Goal: Task Accomplishment & Management: Manage account settings

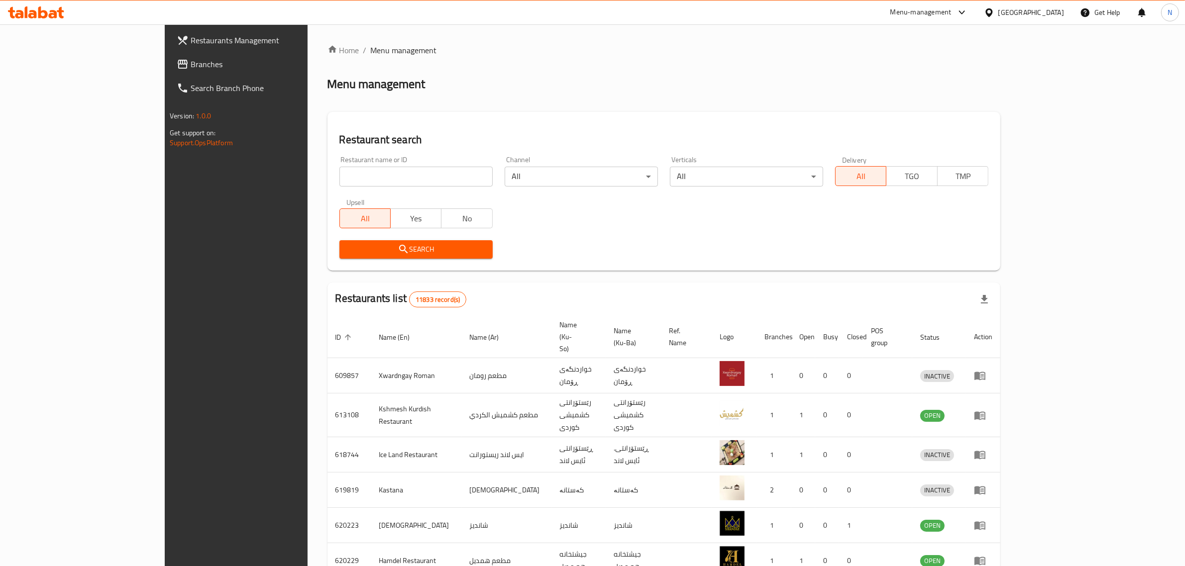
click at [339, 169] on input "search" at bounding box center [415, 177] width 153 height 20
paste input "706848"
type input "706848"
drag, startPoint x: 380, startPoint y: 262, endPoint x: 388, endPoint y: 253, distance: 12.3
click at [380, 262] on div "Search" at bounding box center [415, 249] width 165 height 30
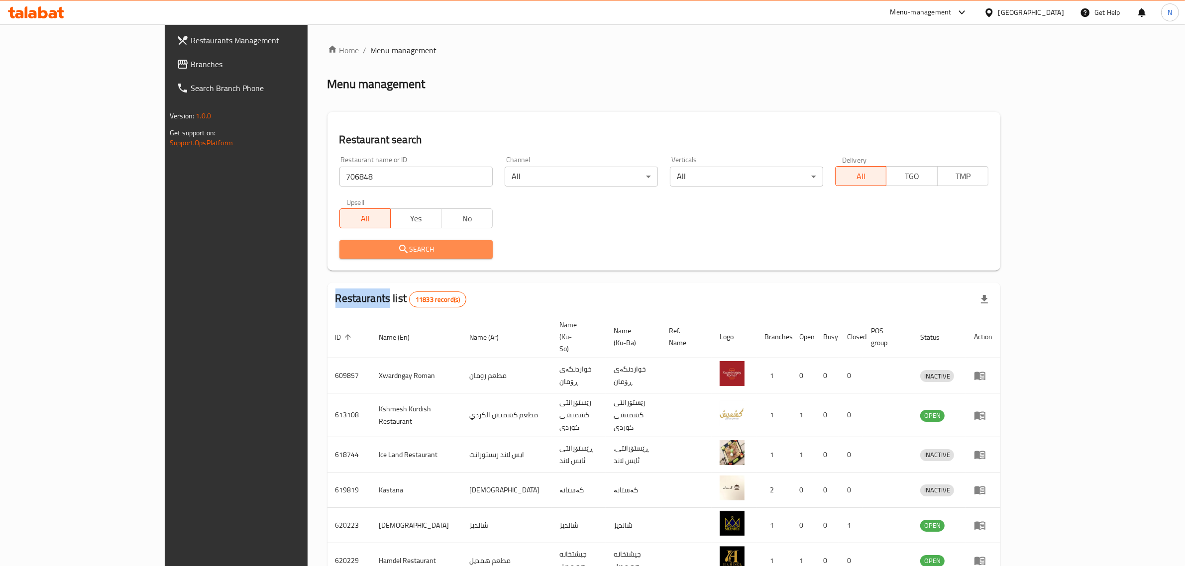
click at [388, 253] on span "Search" at bounding box center [415, 249] width 137 height 12
click at [388, 253] on div at bounding box center [592, 283] width 1185 height 566
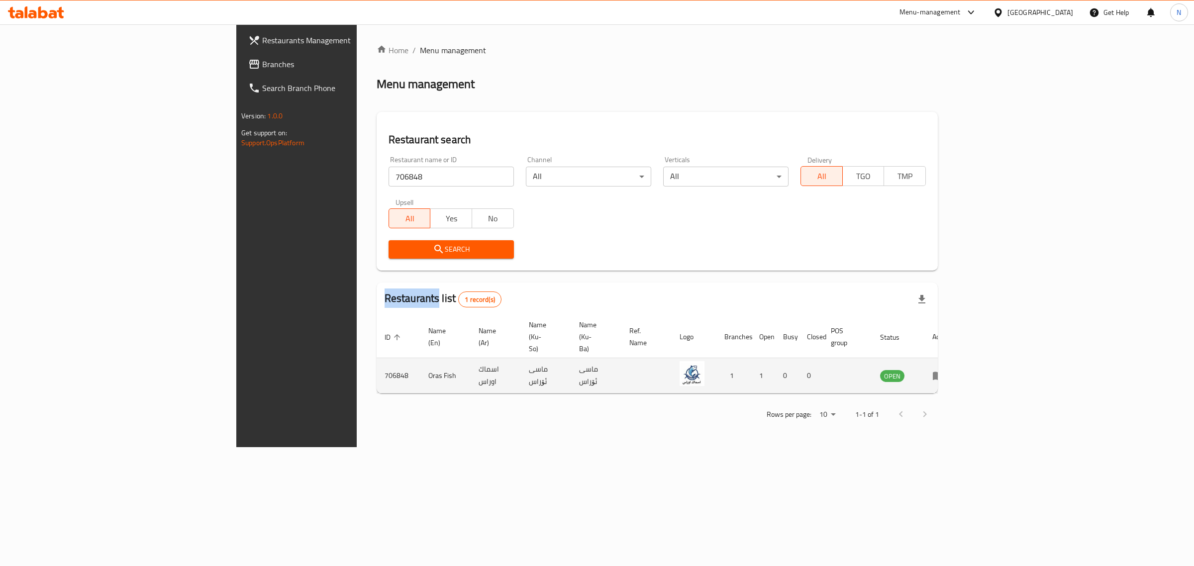
click at [944, 370] on icon "enhanced table" at bounding box center [938, 376] width 12 height 12
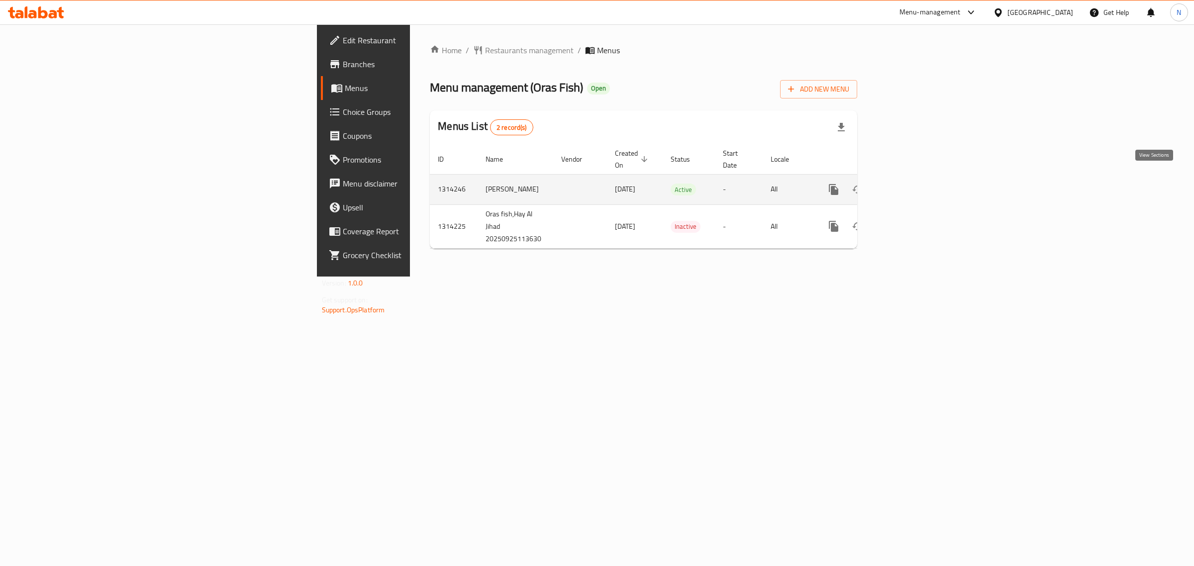
click at [910, 185] on icon "enhanced table" at bounding box center [905, 189] width 9 height 9
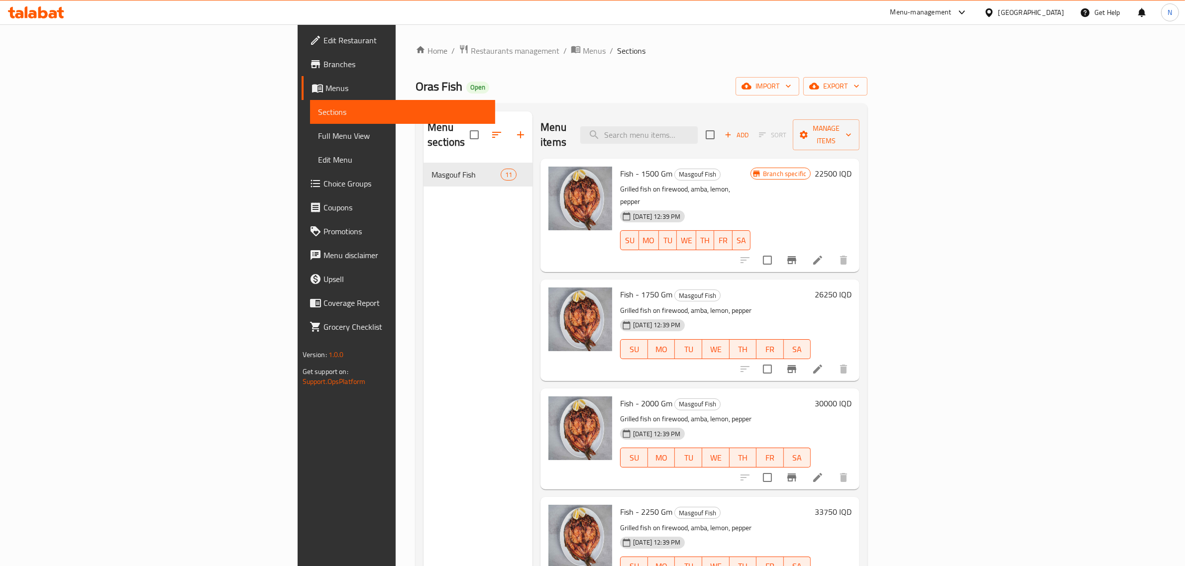
click at [823, 254] on icon at bounding box center [818, 260] width 12 height 12
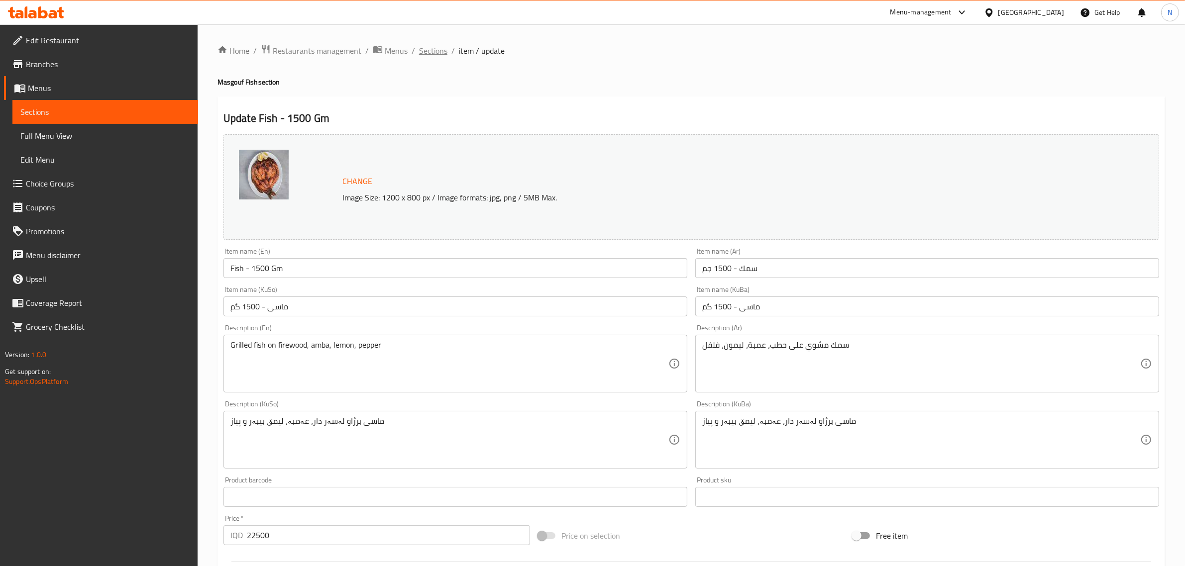
click at [424, 49] on span "Sections" at bounding box center [433, 51] width 28 height 12
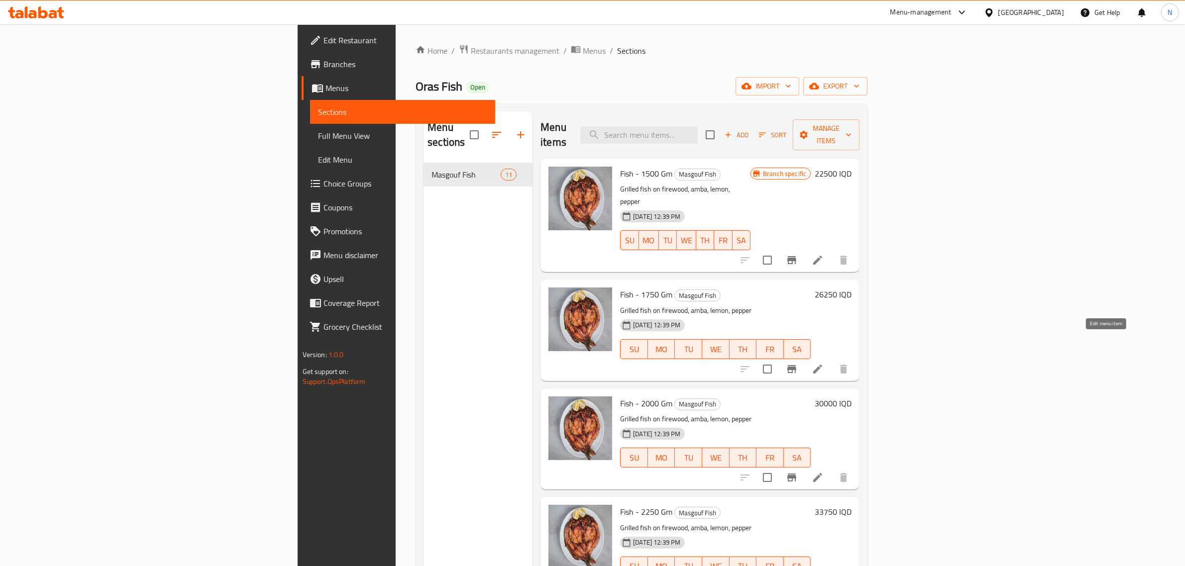
click at [823, 363] on icon at bounding box center [818, 369] width 12 height 12
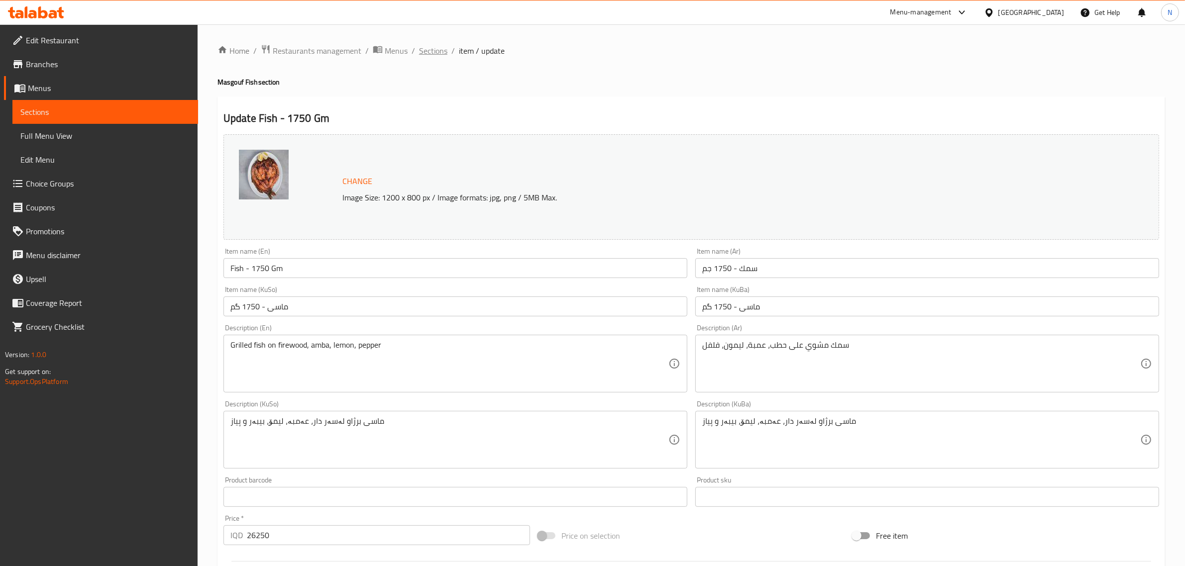
click at [426, 51] on span "Sections" at bounding box center [433, 51] width 28 height 12
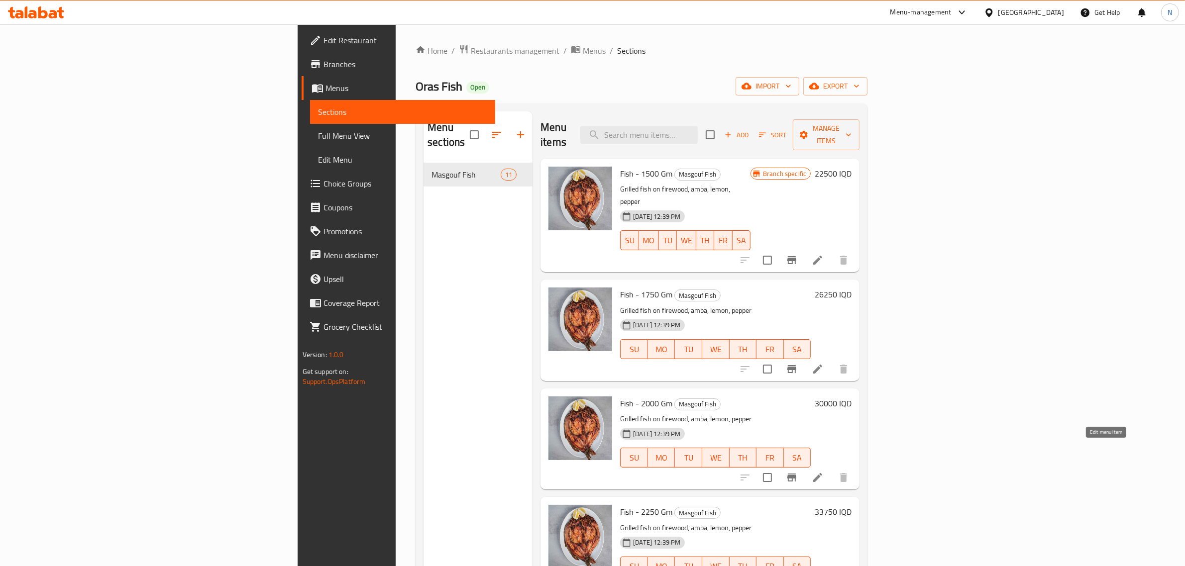
click at [823, 472] on icon at bounding box center [818, 478] width 12 height 12
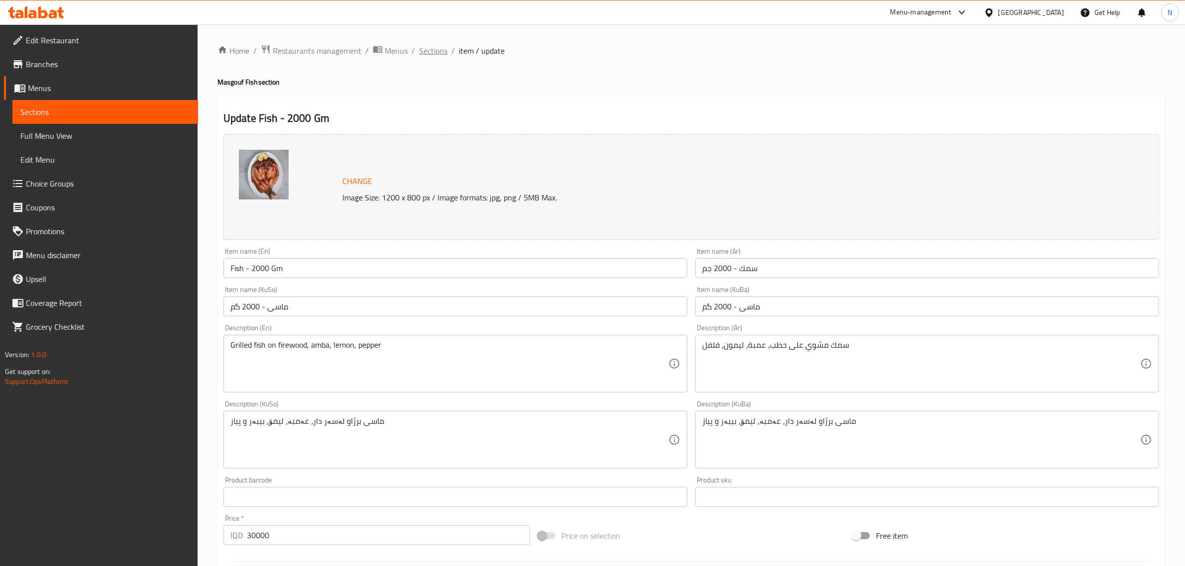
click at [433, 51] on span "Sections" at bounding box center [433, 51] width 28 height 12
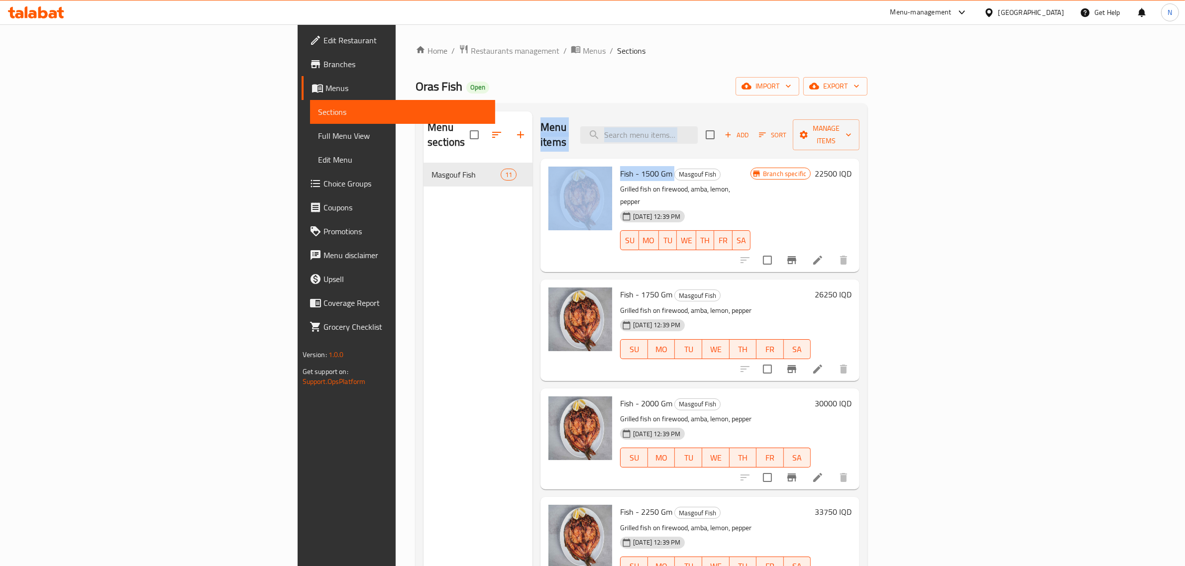
drag, startPoint x: 461, startPoint y: 122, endPoint x: 602, endPoint y: 160, distance: 145.7
click at [602, 160] on div "Menu items Add Sort Manage items Fish - 1500 Gm Masgouf Fish Grilled fish on fi…" at bounding box center [695, 394] width 327 height 566
click at [552, 141] on div "Menu items Add Sort Manage items" at bounding box center [699, 134] width 319 height 47
drag, startPoint x: 464, startPoint y: 120, endPoint x: 570, endPoint y: 147, distance: 109.8
click at [570, 147] on div "Menu items Add Sort Manage items Fish - 1500 Gm Masgouf Fish Grilled fish on fi…" at bounding box center [695, 394] width 327 height 566
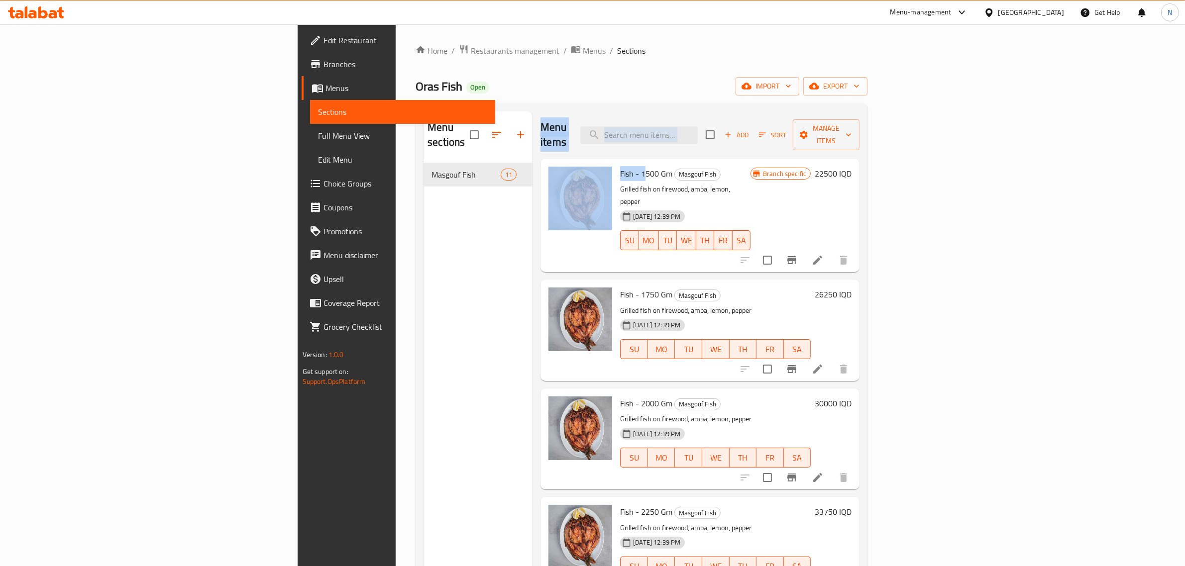
click at [573, 124] on div "Menu items Add Sort Manage items" at bounding box center [699, 134] width 319 height 47
drag, startPoint x: 553, startPoint y: 128, endPoint x: 470, endPoint y: 119, distance: 83.0
click at [540, 119] on div "Menu items Add Sort Manage items" at bounding box center [699, 134] width 319 height 47
click at [532, 118] on div "Menu items Add Sort Manage items Fish - 1500 Gm Masgouf Fish Grilled fish on fi…" at bounding box center [695, 394] width 327 height 566
click at [532, 115] on div "Menu items Add Sort Manage items Fish - 1500 Gm Masgouf Fish Grilled fish on fi…" at bounding box center [695, 394] width 327 height 566
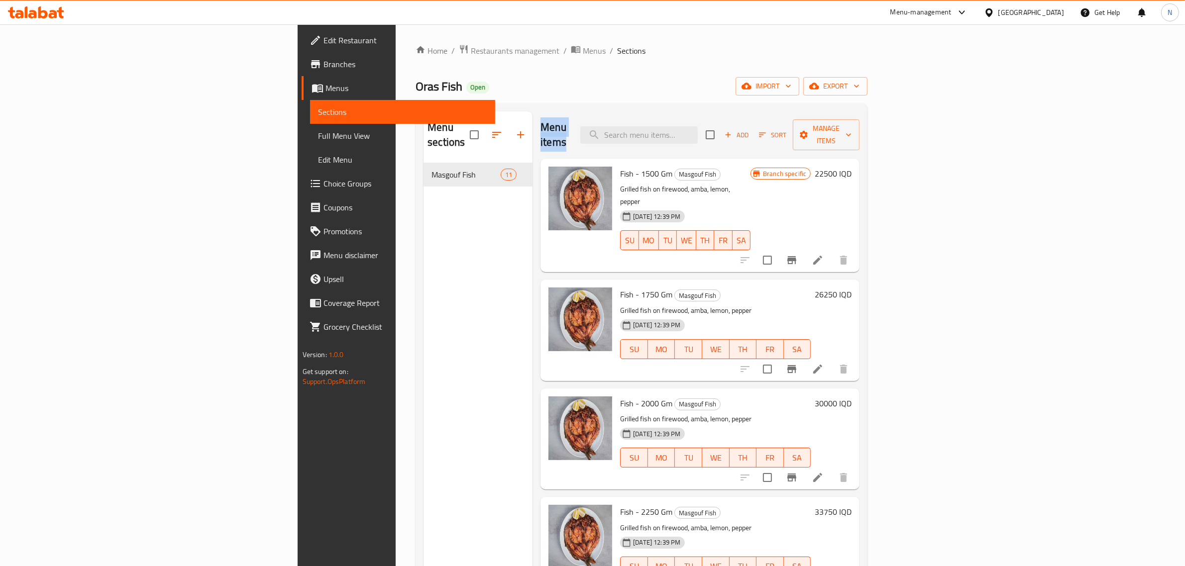
drag, startPoint x: 459, startPoint y: 115, endPoint x: 558, endPoint y: 137, distance: 100.9
click at [558, 137] on div "Menu items Add Sort Manage items Fish - 1500 Gm Masgouf Fish Grilled fish on fi…" at bounding box center [695, 394] width 327 height 566
click at [545, 129] on div "Menu items Add Sort Manage items" at bounding box center [699, 134] width 319 height 47
click at [545, 128] on div "Menu items Add Sort Manage items" at bounding box center [699, 134] width 319 height 47
drag, startPoint x: 466, startPoint y: 123, endPoint x: 563, endPoint y: 130, distance: 97.2
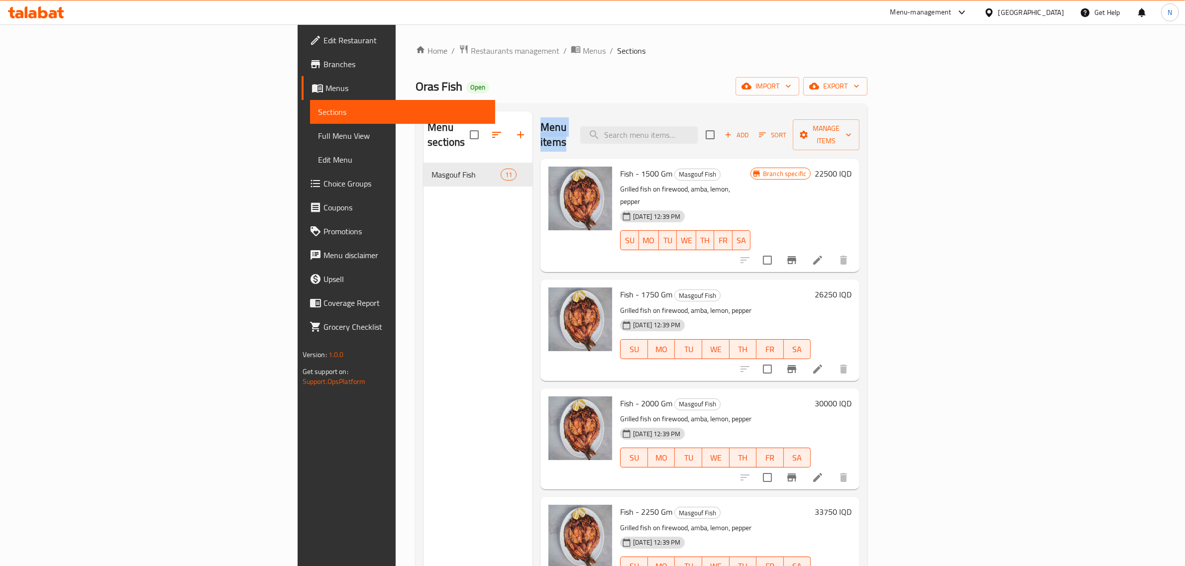
click at [563, 130] on div "Menu items Add Sort Manage items" at bounding box center [699, 134] width 319 height 47
click at [540, 131] on div "Menu items Add Sort Manage items" at bounding box center [699, 134] width 319 height 47
drag, startPoint x: 520, startPoint y: 131, endPoint x: 465, endPoint y: 133, distance: 54.8
click at [532, 133] on div "Menu items Add Sort Manage items Fish - 1500 Gm Masgouf Fish Grilled fish on fi…" at bounding box center [695, 394] width 327 height 566
click at [532, 130] on div "Menu items Add Sort Manage items Fish - 1500 Gm Masgouf Fish Grilled fish on fi…" at bounding box center [695, 394] width 327 height 566
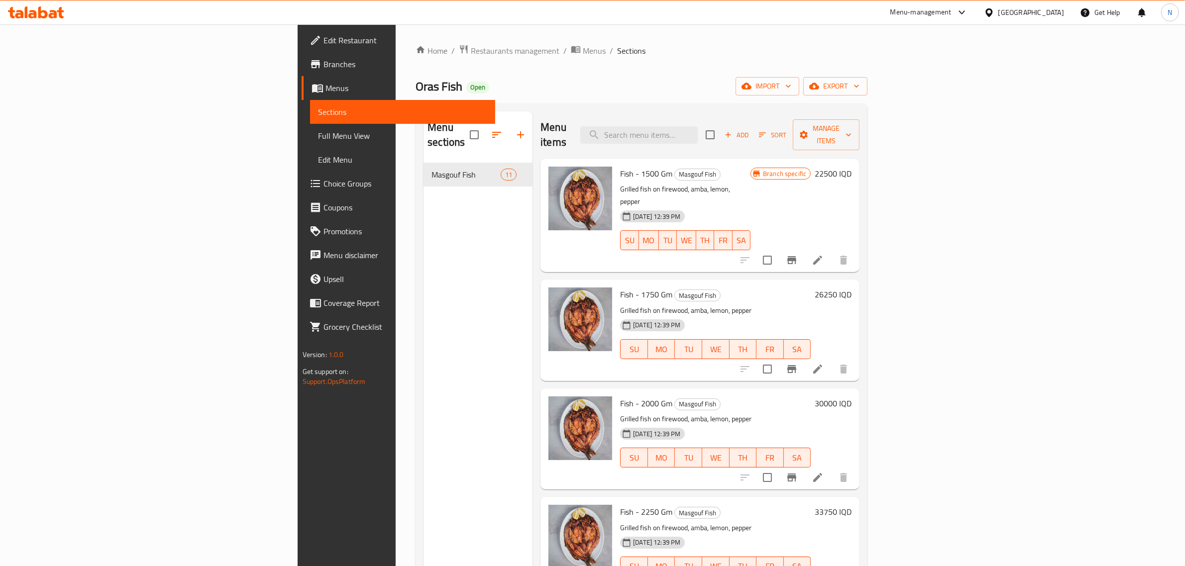
click at [53, 18] on div at bounding box center [36, 12] width 56 height 12
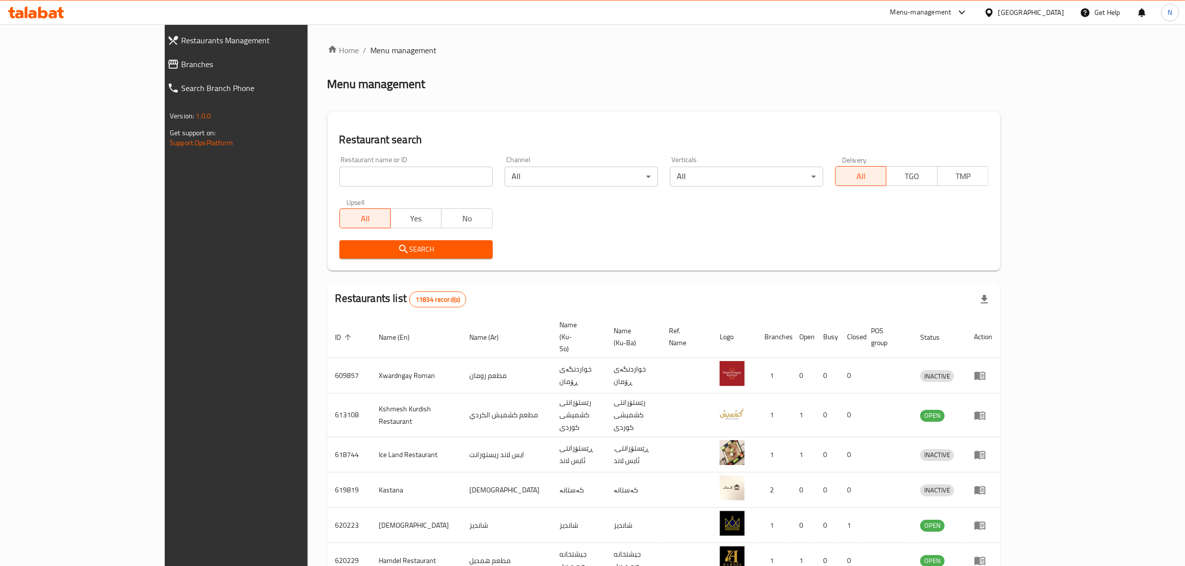
drag, startPoint x: 0, startPoint y: 0, endPoint x: 423, endPoint y: 181, distance: 460.3
click at [423, 181] on input "search" at bounding box center [415, 177] width 153 height 20
paste input "706675"
type input "706675"
click at [430, 242] on button "Search" at bounding box center [415, 249] width 153 height 18
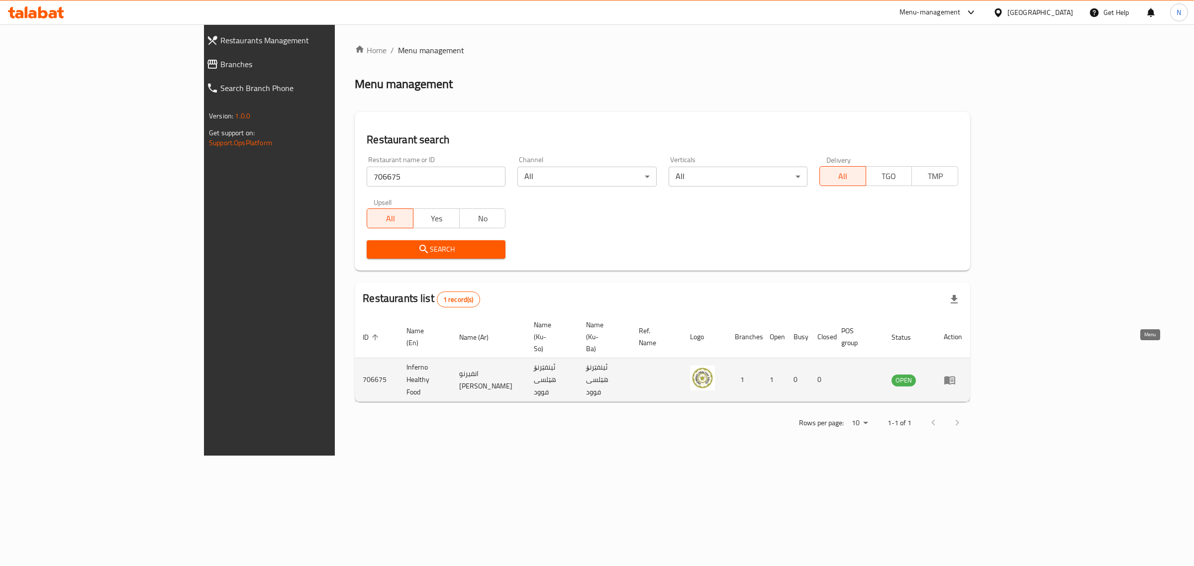
click at [956, 374] on icon "enhanced table" at bounding box center [950, 380] width 12 height 12
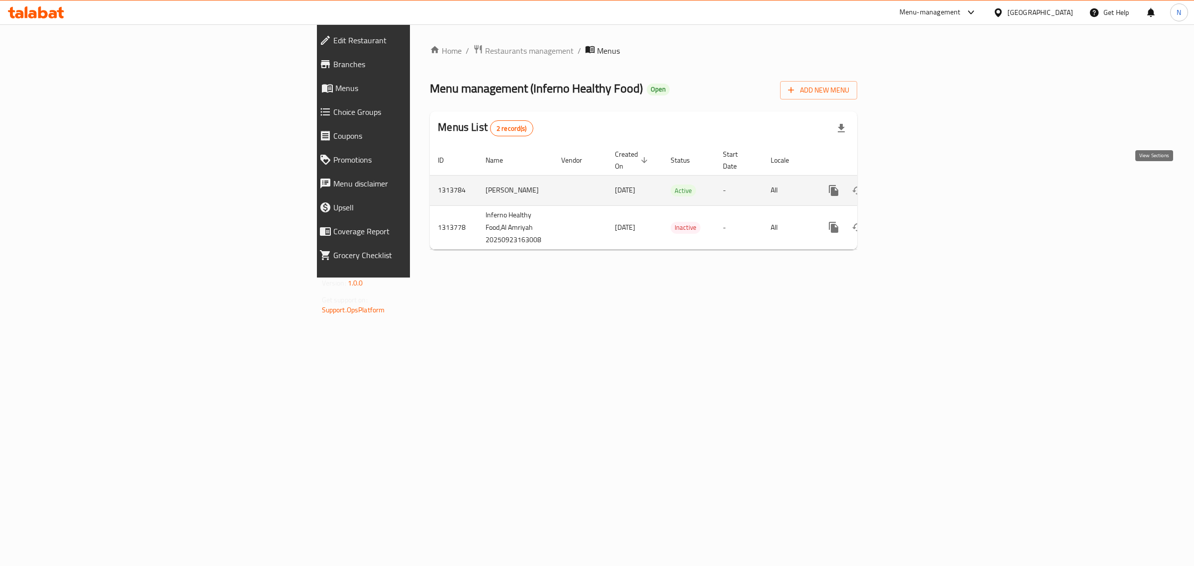
click at [918, 185] on link "enhanced table" at bounding box center [906, 191] width 24 height 24
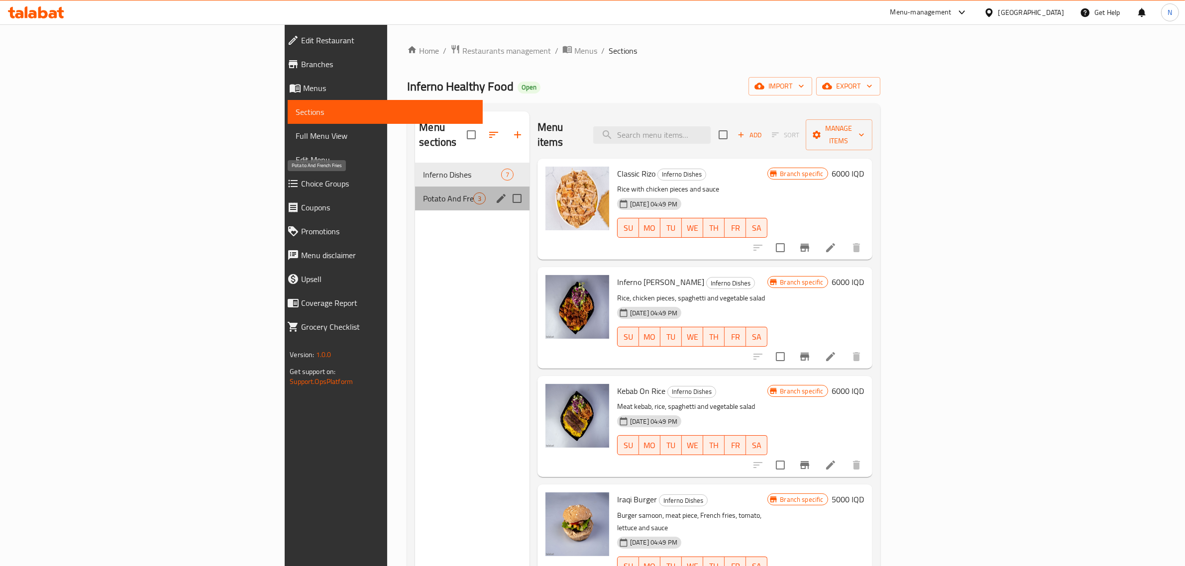
click at [423, 193] on span "Potato And French Fries" at bounding box center [448, 199] width 50 height 12
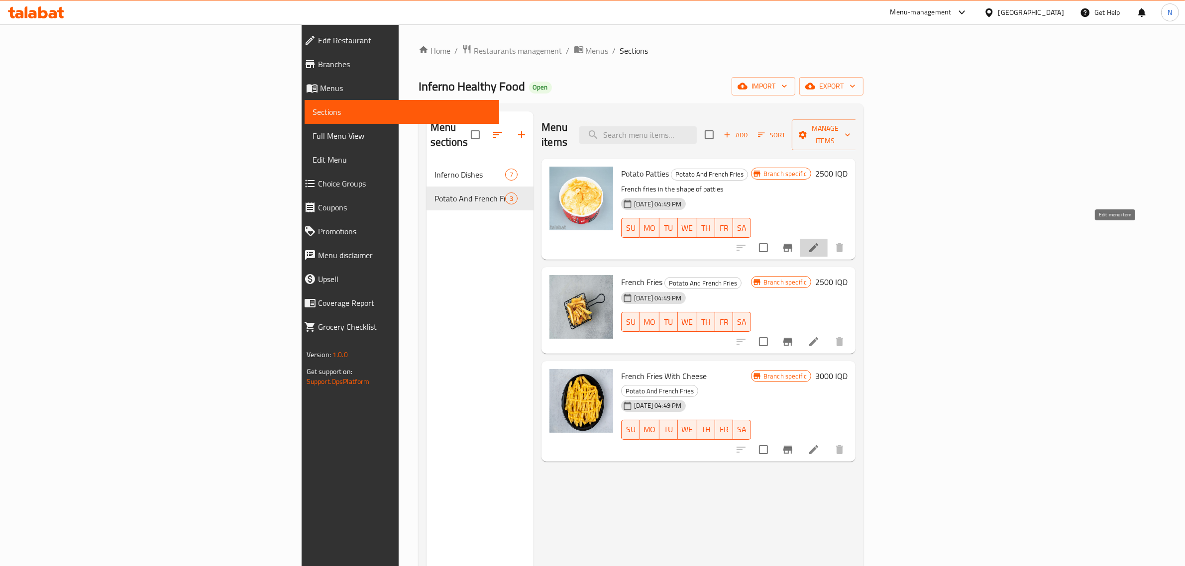
click at [819, 242] on icon at bounding box center [814, 248] width 12 height 12
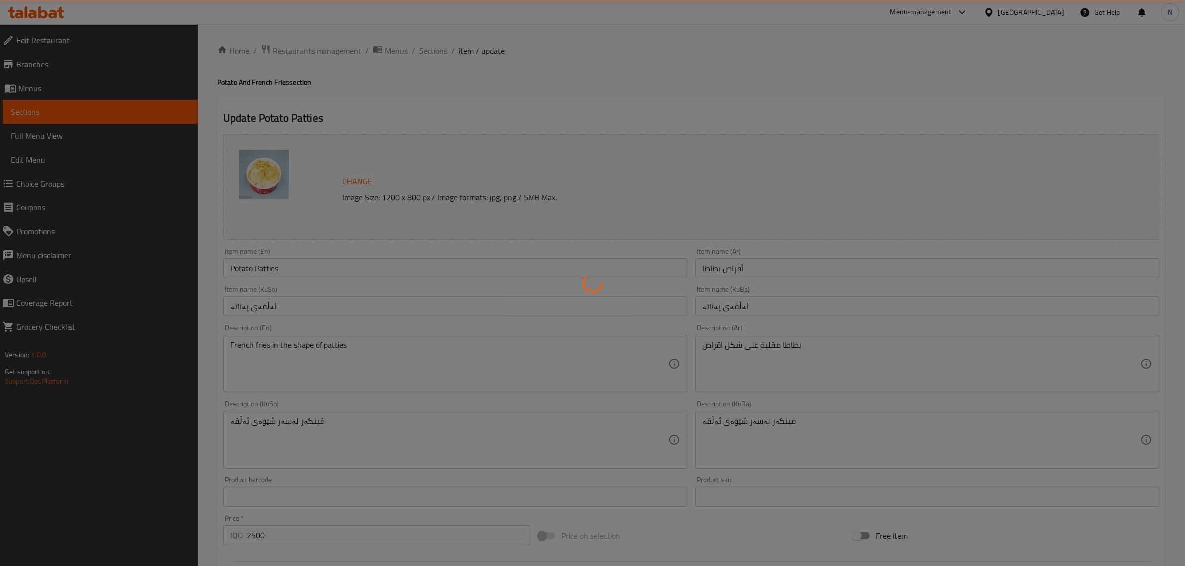
click at [418, 47] on div at bounding box center [592, 283] width 1185 height 566
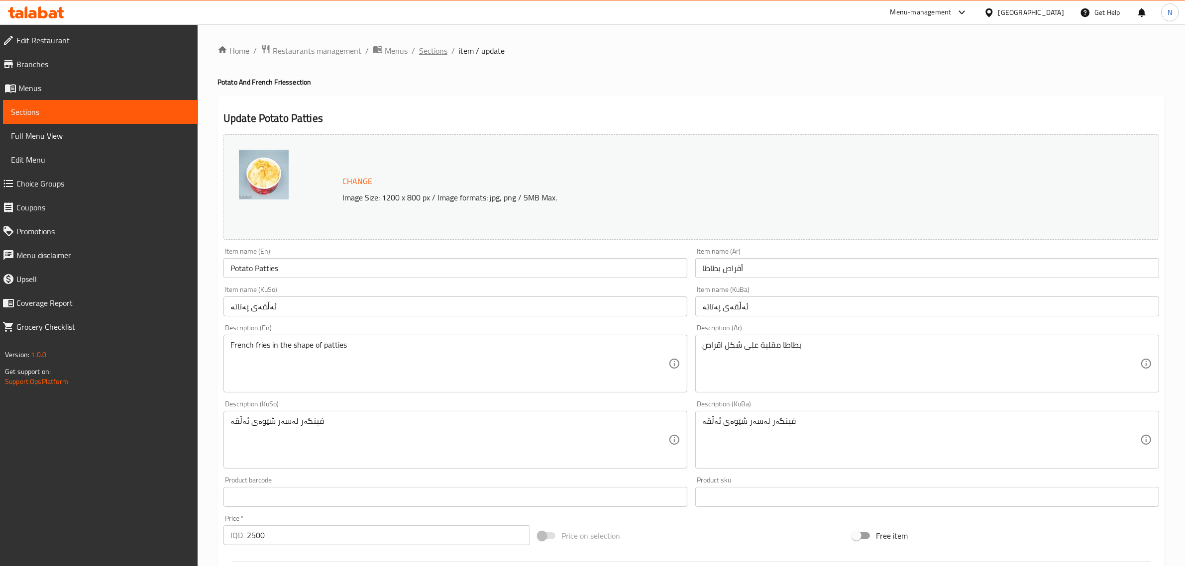
drag, startPoint x: 413, startPoint y: 60, endPoint x: 421, endPoint y: 52, distance: 11.3
click at [413, 58] on div "Home / Restaurants management / Menus / Sections / item / update Potato And Fre…" at bounding box center [690, 428] width 947 height 768
click at [426, 48] on span "Sections" at bounding box center [433, 51] width 28 height 12
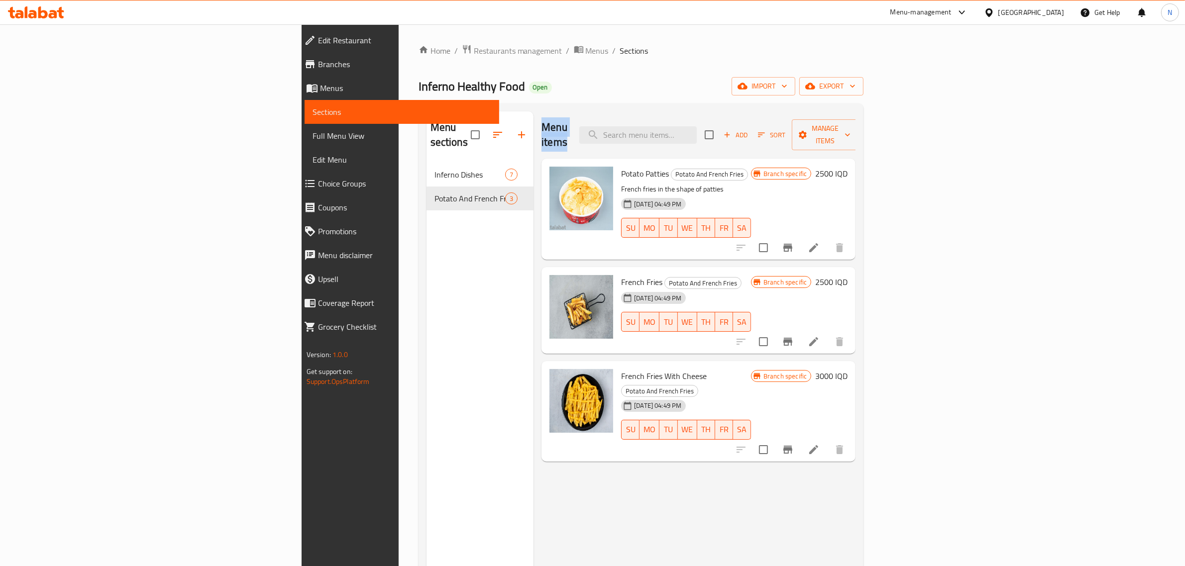
drag, startPoint x: 463, startPoint y: 125, endPoint x: 542, endPoint y: 126, distance: 79.1
click at [542, 126] on div "Menu items Add Sort Manage items Potato Patties Potato And French Fries French …" at bounding box center [694, 394] width 322 height 566
click at [542, 126] on div "Menu items Add Sort Manage items" at bounding box center [698, 134] width 314 height 47
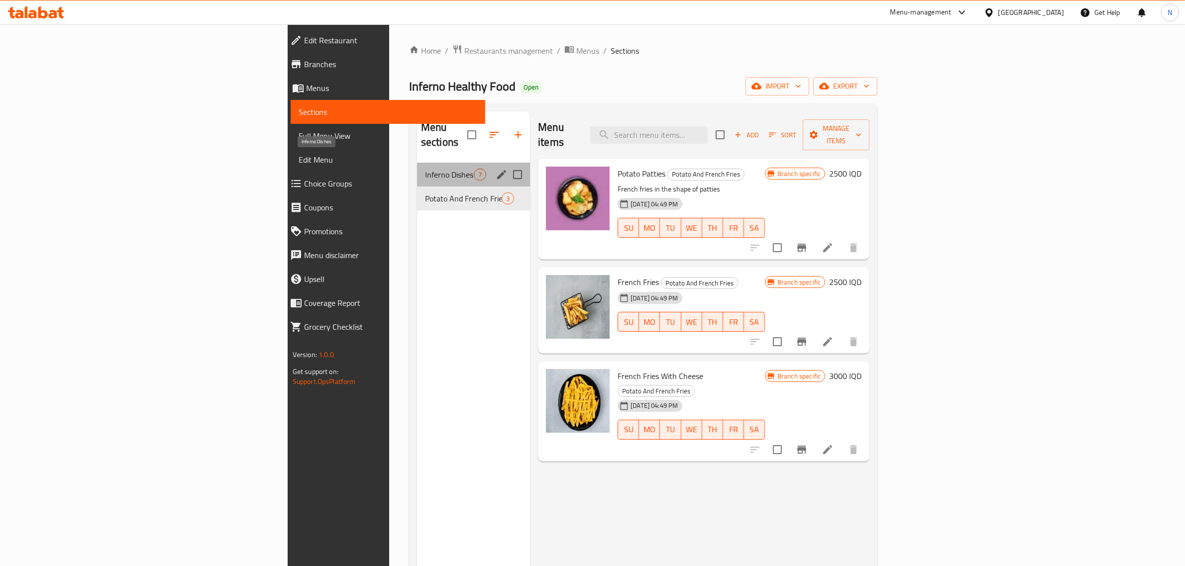
click at [425, 169] on span "Inferno Dishes" at bounding box center [449, 175] width 49 height 12
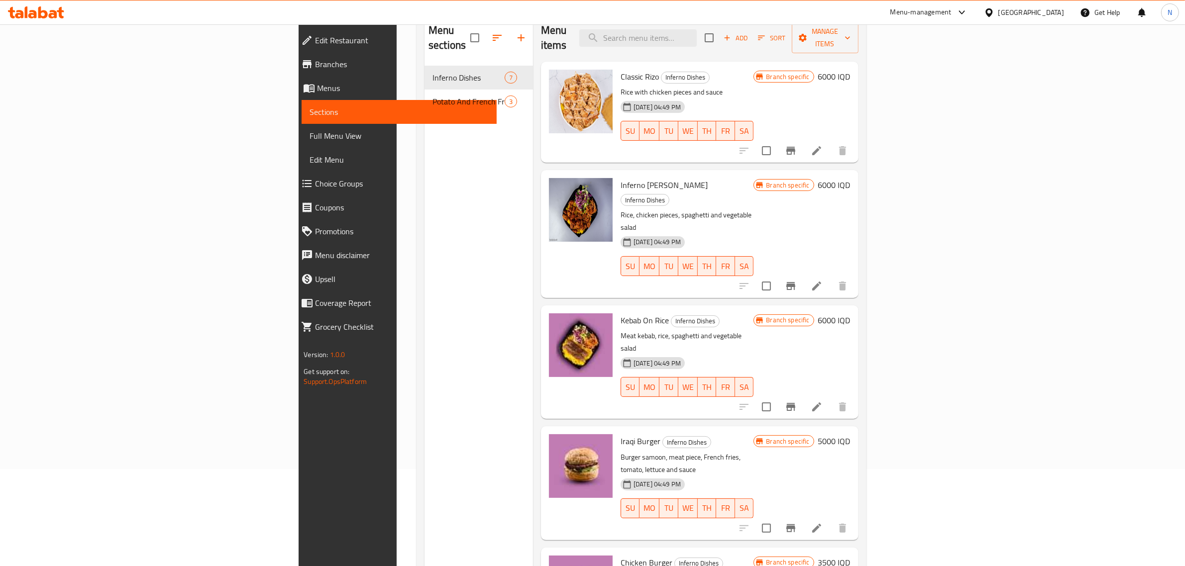
scroll to position [15, 0]
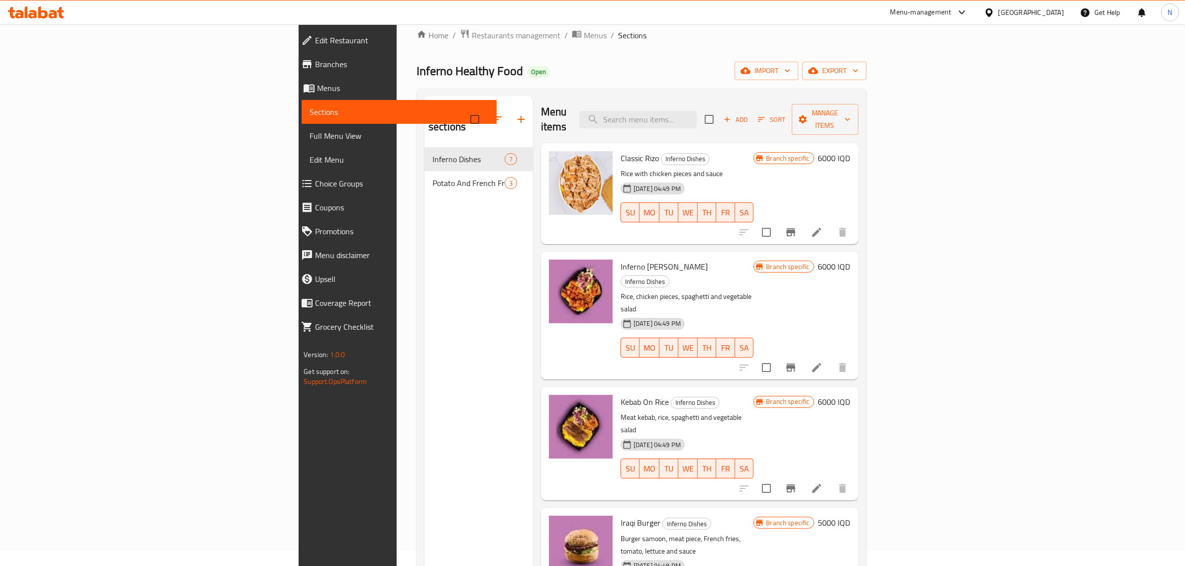
click at [6, 11] on div at bounding box center [36, 12] width 72 height 20
click at [24, 11] on icon at bounding box center [36, 12] width 56 height 12
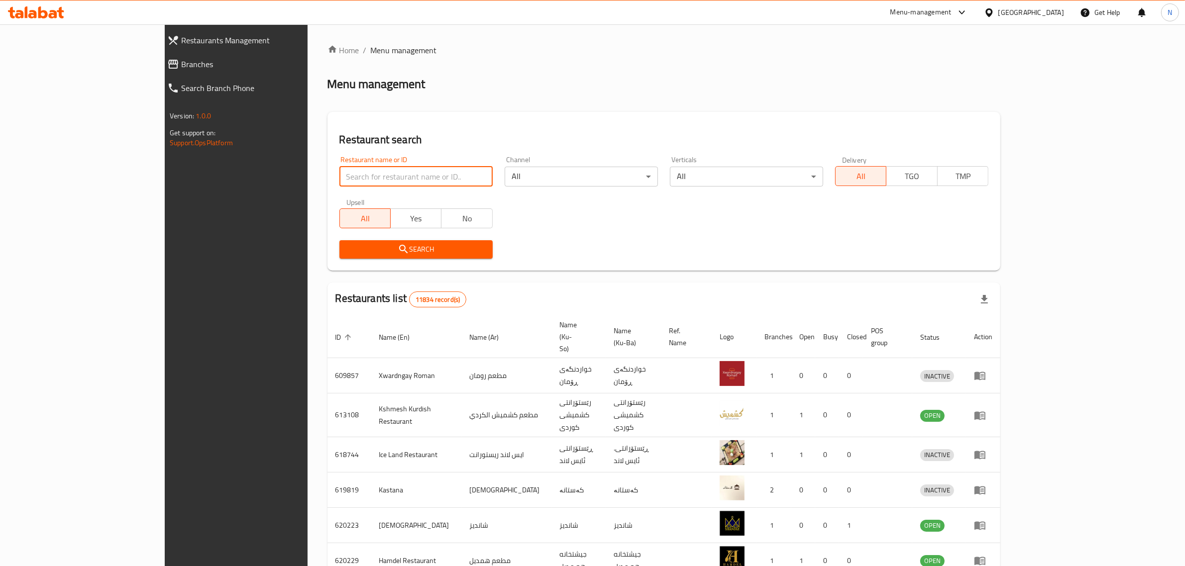
click at [348, 175] on input "search" at bounding box center [415, 177] width 153 height 20
paste input "707008"
type input "707008"
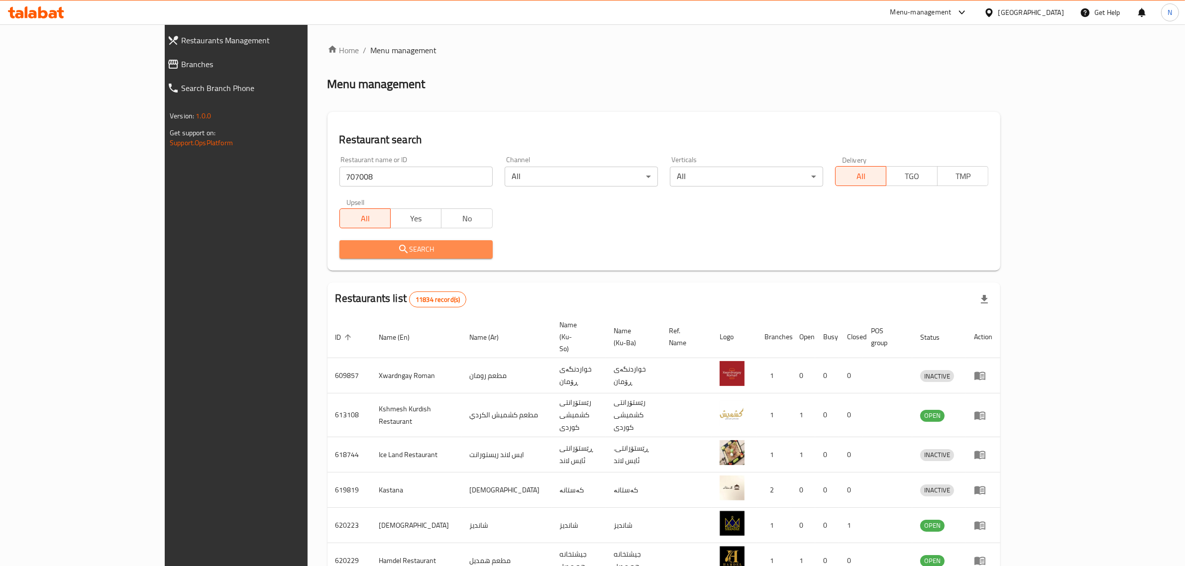
click at [374, 249] on span "Search" at bounding box center [415, 249] width 137 height 12
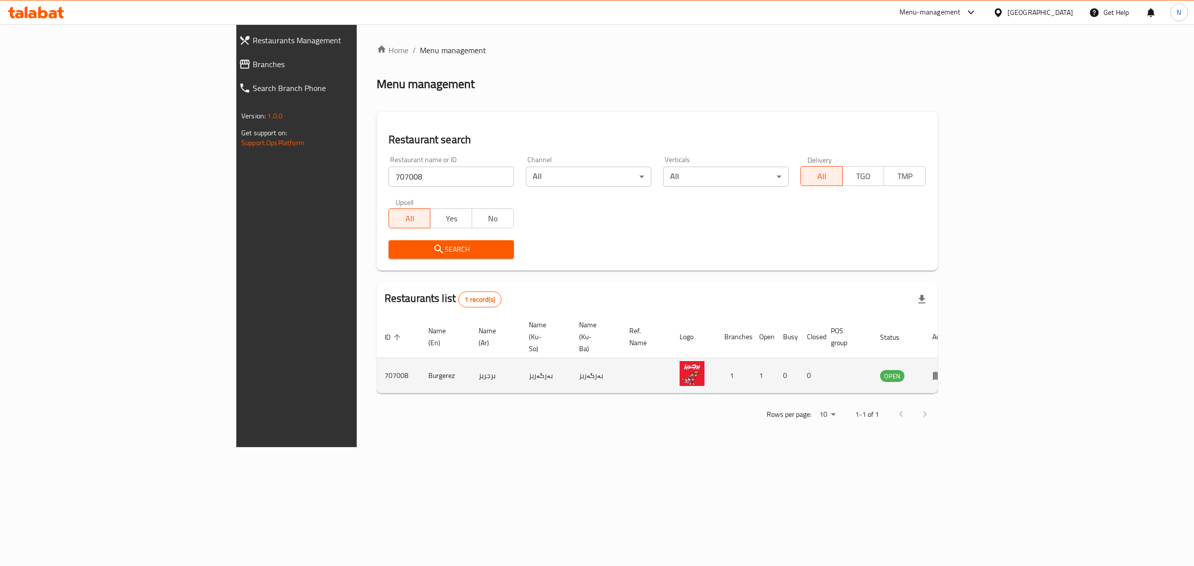
click at [942, 374] on icon "enhanced table" at bounding box center [940, 376] width 3 height 4
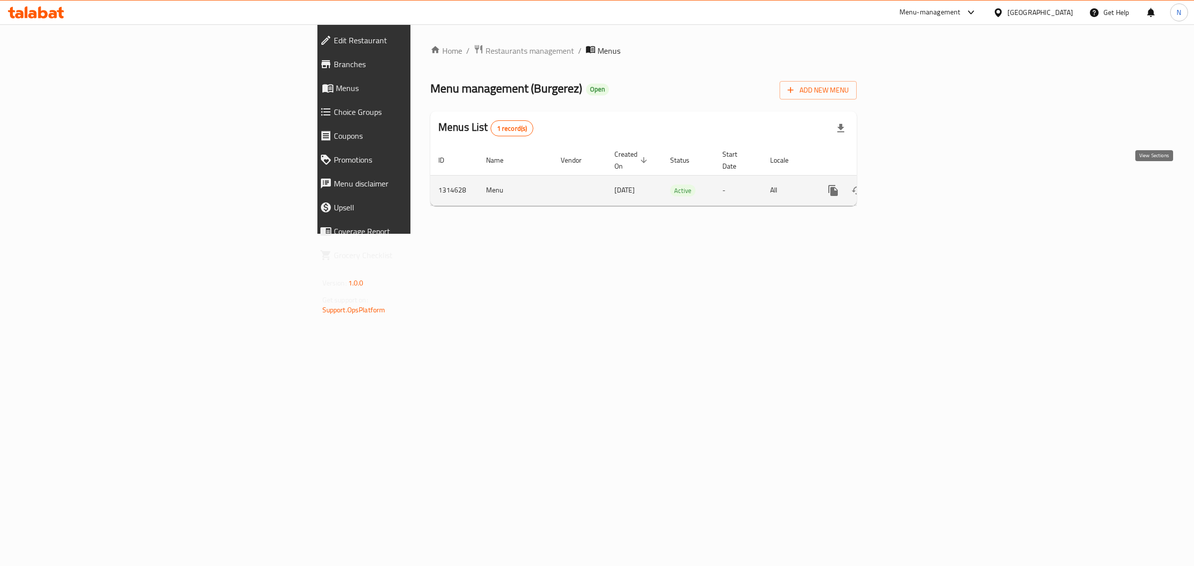
click at [911, 186] on icon "enhanced table" at bounding box center [905, 191] width 12 height 12
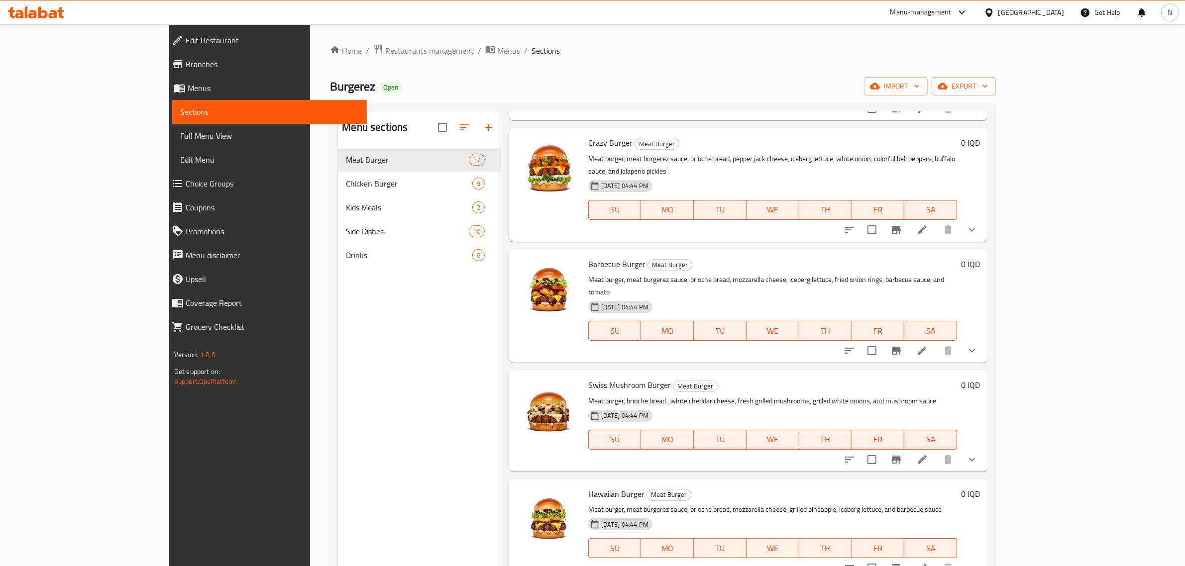
scroll to position [373, 0]
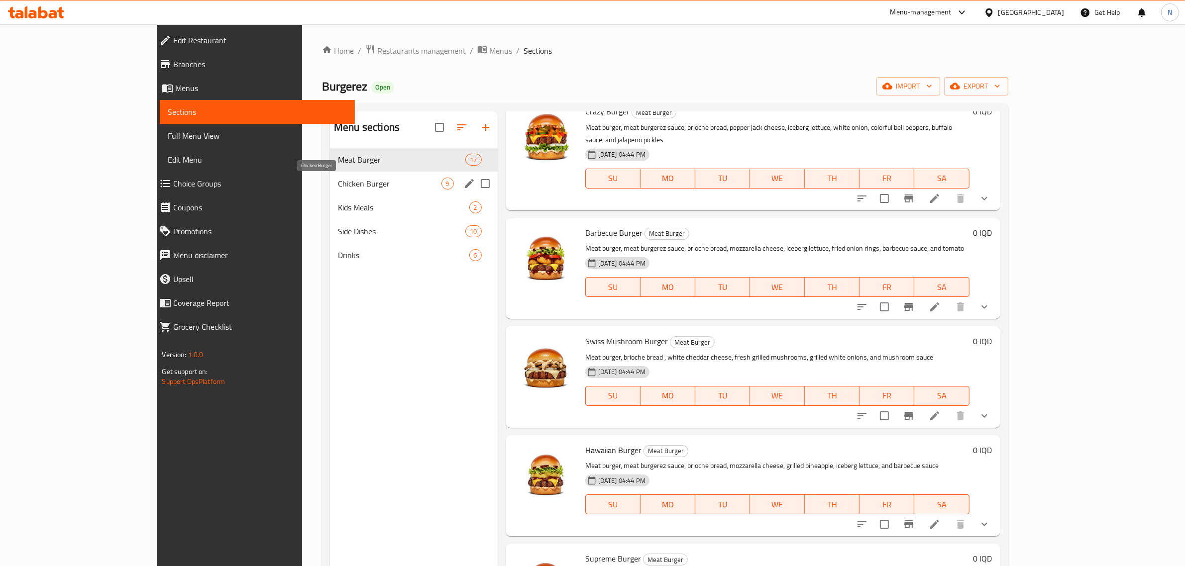
click at [362, 183] on span "Chicken Burger" at bounding box center [389, 184] width 103 height 12
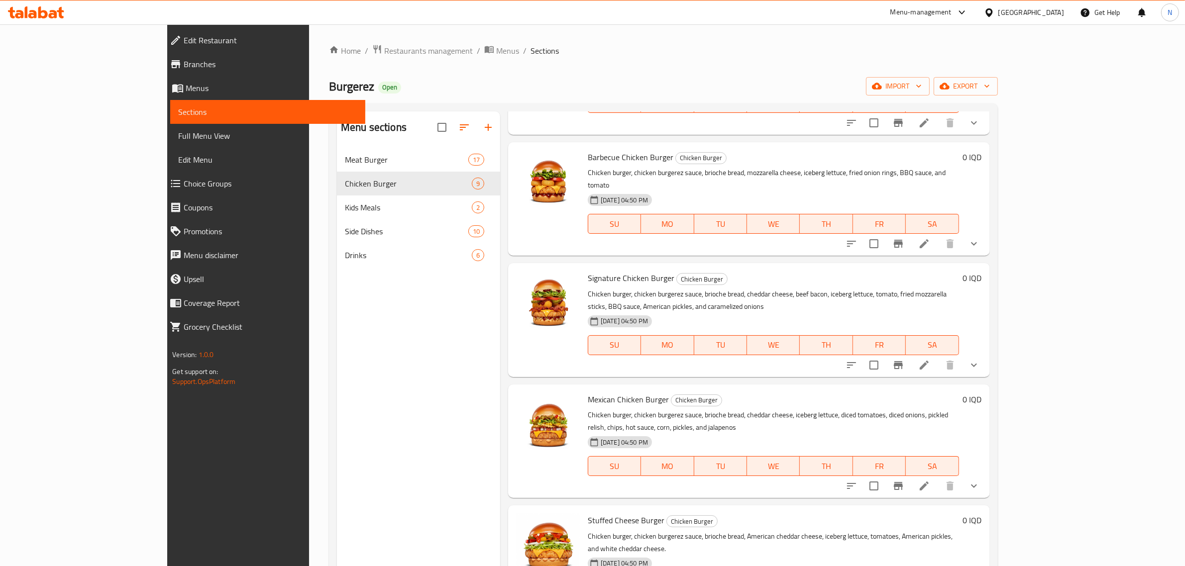
scroll to position [249, 0]
